Goal: Task Accomplishment & Management: Complete application form

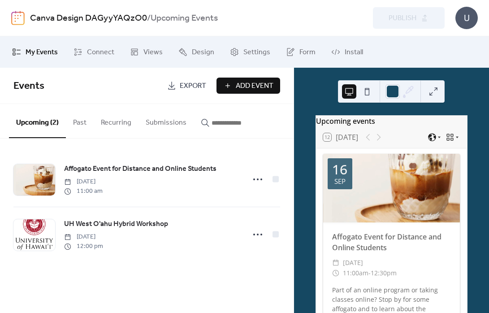
click at [246, 81] on span "Add Event" at bounding box center [255, 86] width 38 height 11
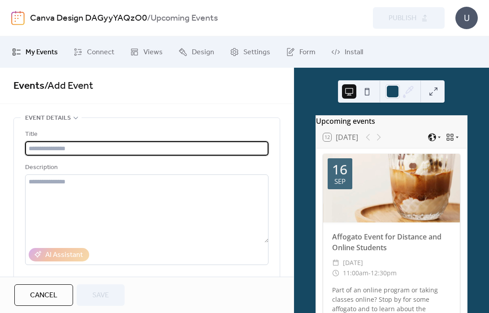
click at [73, 145] on input "text" at bounding box center [146, 148] width 243 height 14
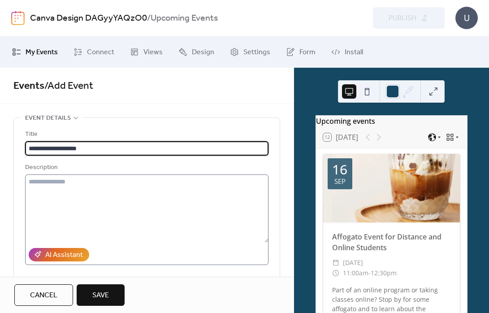
type input "**********"
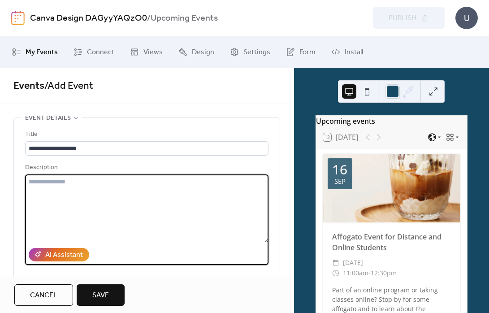
click at [59, 198] on textarea at bounding box center [146, 208] width 243 height 68
type textarea "**********"
click at [139, 205] on textarea "**********" at bounding box center [145, 208] width 241 height 68
click at [186, 285] on div "Cancel Save" at bounding box center [146, 295] width 265 height 22
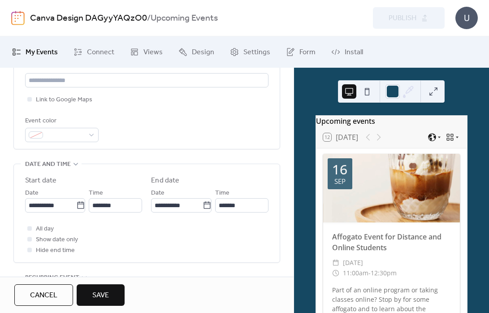
scroll to position [216, 0]
click at [78, 205] on icon at bounding box center [81, 203] width 7 height 7
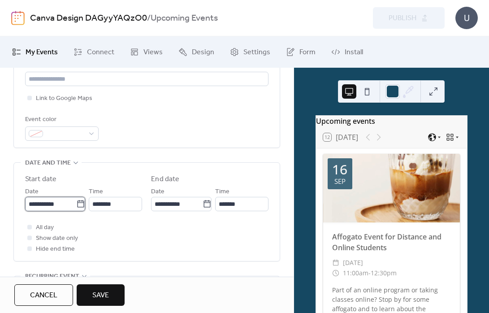
click at [74, 205] on input "**********" at bounding box center [50, 204] width 51 height 14
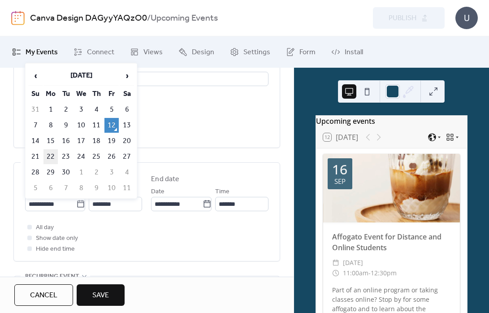
click at [51, 156] on td "22" at bounding box center [50, 156] width 14 height 15
type input "**********"
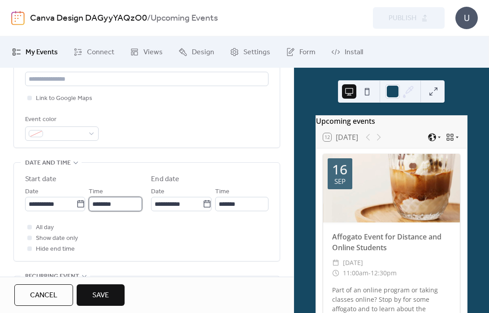
click at [133, 204] on input "********" at bounding box center [115, 204] width 53 height 14
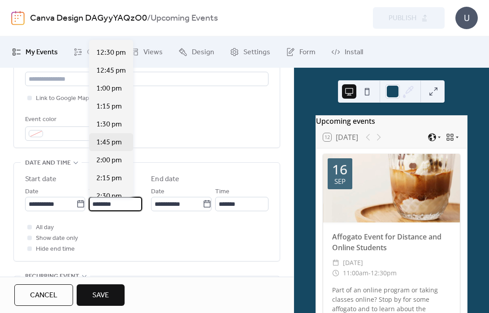
scroll to position [893, 0]
click at [116, 167] on div "2:00 pm" at bounding box center [111, 160] width 44 height 18
type input "*******"
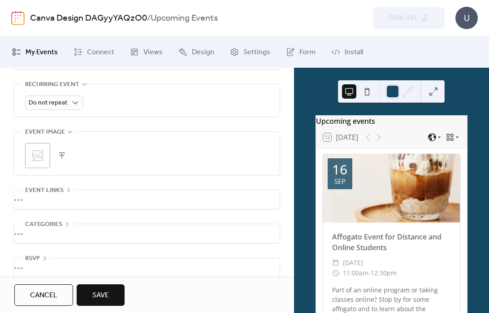
scroll to position [420, 0]
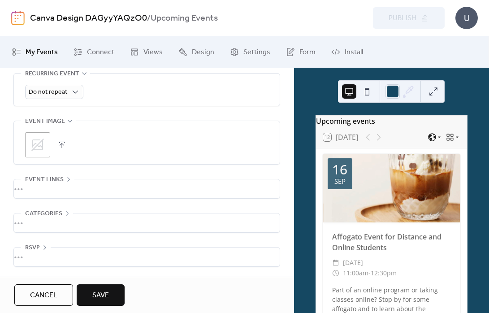
click at [37, 142] on icon at bounding box center [37, 145] width 14 height 14
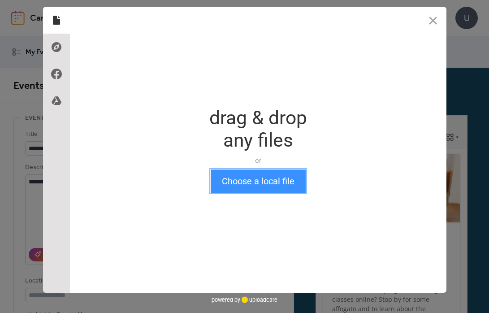
click at [256, 180] on button "Choose a local file" at bounding box center [258, 180] width 95 height 23
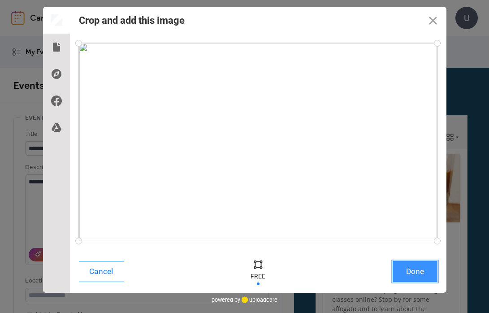
click at [417, 276] on button "Done" at bounding box center [415, 271] width 45 height 21
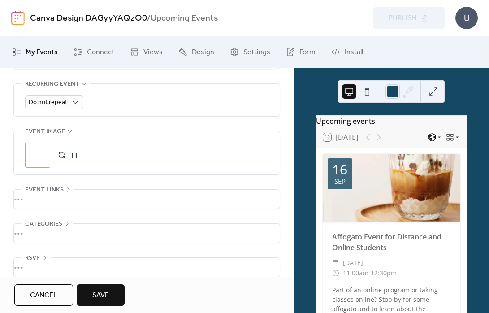
scroll to position [420, 0]
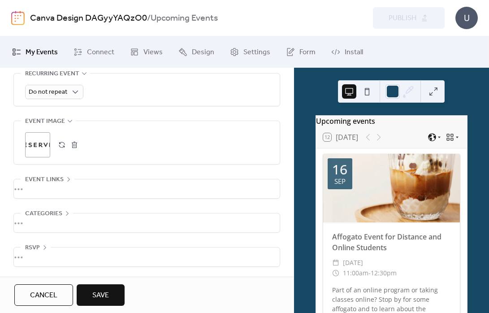
click at [116, 292] on button "Save" at bounding box center [101, 295] width 48 height 22
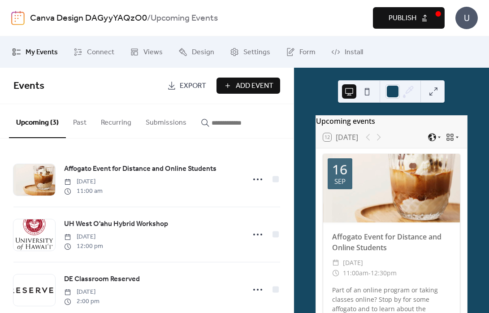
click at [410, 24] on span "Publish" at bounding box center [403, 18] width 28 height 11
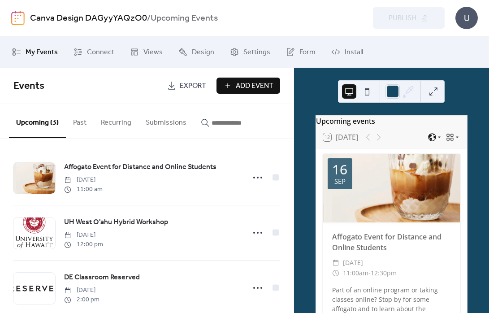
scroll to position [1, 0]
click at [433, 91] on button at bounding box center [433, 91] width 14 height 14
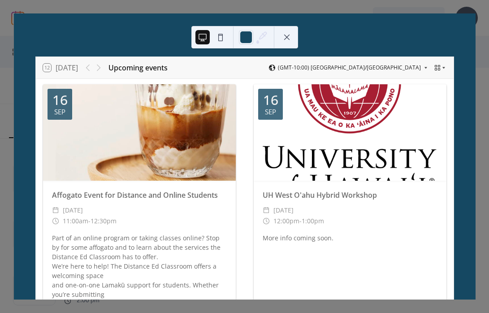
scroll to position [0, 0]
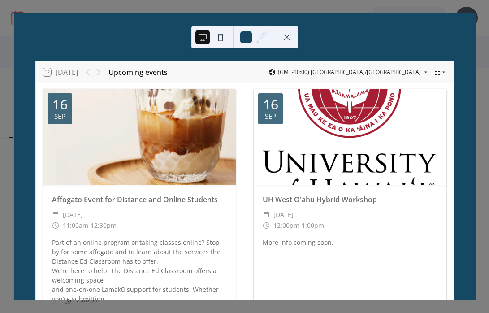
click at [448, 35] on div "12 [DATE] Upcoming events (GMT-10:00) [GEOGRAPHIC_DATA]/[GEOGRAPHIC_DATA] [DATE…" at bounding box center [245, 156] width 462 height 286
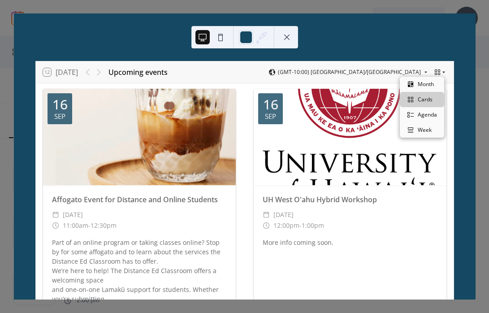
click at [434, 73] on icon at bounding box center [437, 72] width 7 height 7
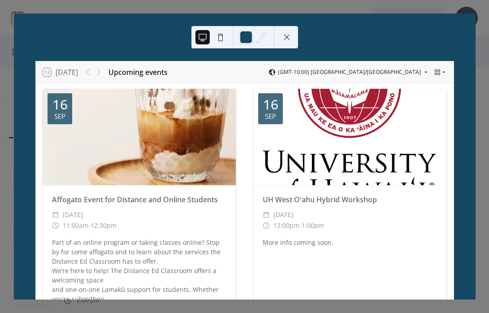
click at [289, 39] on button at bounding box center [287, 37] width 14 height 14
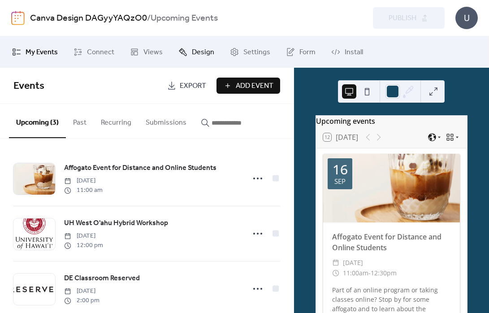
click at [192, 51] on span "Design" at bounding box center [203, 52] width 22 height 11
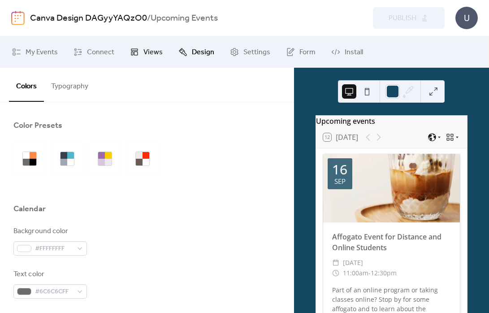
click at [152, 47] on span "Views" at bounding box center [152, 52] width 19 height 11
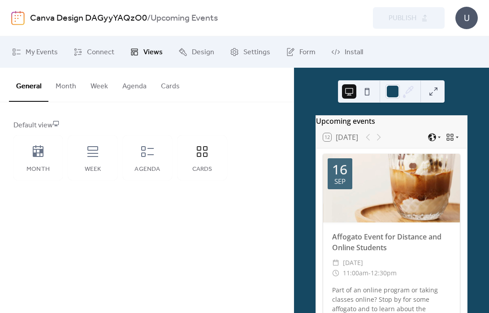
click at [161, 82] on button "Cards" at bounding box center [170, 84] width 33 height 33
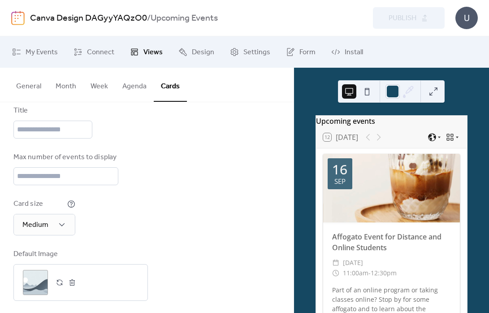
scroll to position [116, 0]
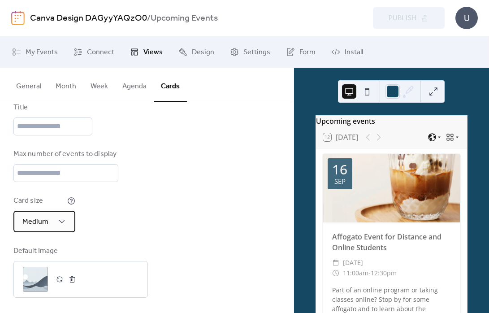
click at [50, 220] on div "Medium" at bounding box center [44, 222] width 62 height 22
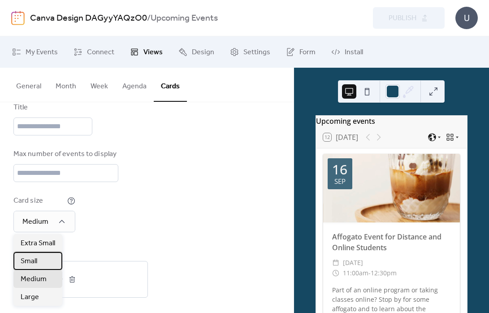
click at [46, 256] on div "Small" at bounding box center [37, 261] width 49 height 18
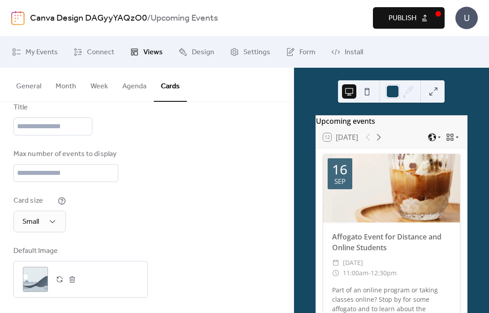
click at [438, 96] on button at bounding box center [433, 91] width 14 height 14
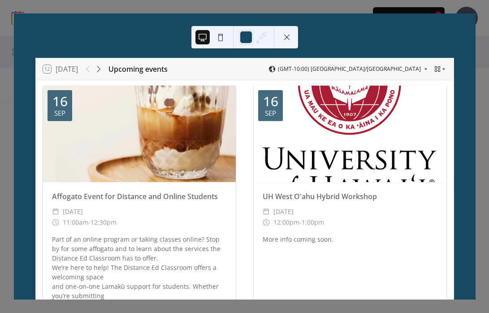
scroll to position [0, 0]
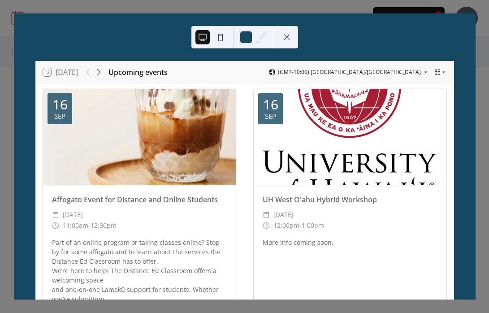
click at [285, 38] on button at bounding box center [287, 37] width 14 height 14
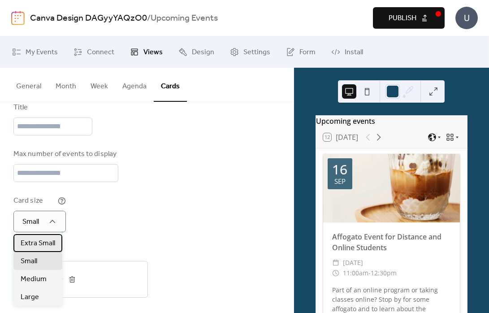
click at [39, 244] on span "Extra Small" at bounding box center [38, 243] width 35 height 11
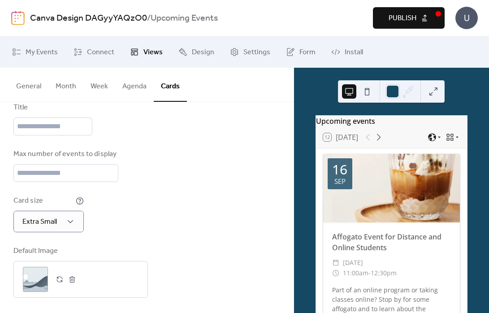
click at [203, 194] on div "Disabled Enabled Fixed height Calendar height (px) *** Title Max number of even…" at bounding box center [146, 151] width 267 height 294
click at [433, 89] on button at bounding box center [433, 91] width 14 height 14
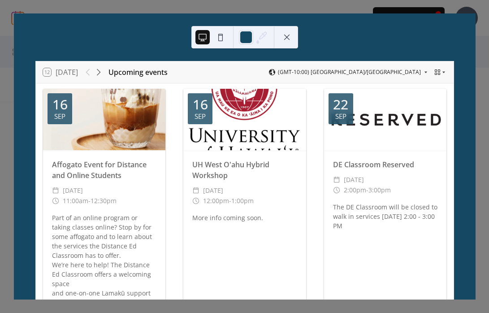
click at [476, 35] on div "12 [DATE] Upcoming events (GMT-10:00) [GEOGRAPHIC_DATA]/[GEOGRAPHIC_DATA] [DATE…" at bounding box center [244, 156] width 462 height 286
click at [294, 35] on button at bounding box center [287, 37] width 14 height 14
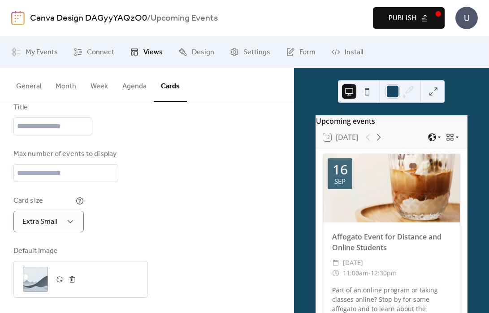
click at [402, 20] on span "Publish" at bounding box center [403, 18] width 28 height 11
